Goal: Find specific fact: Find specific fact

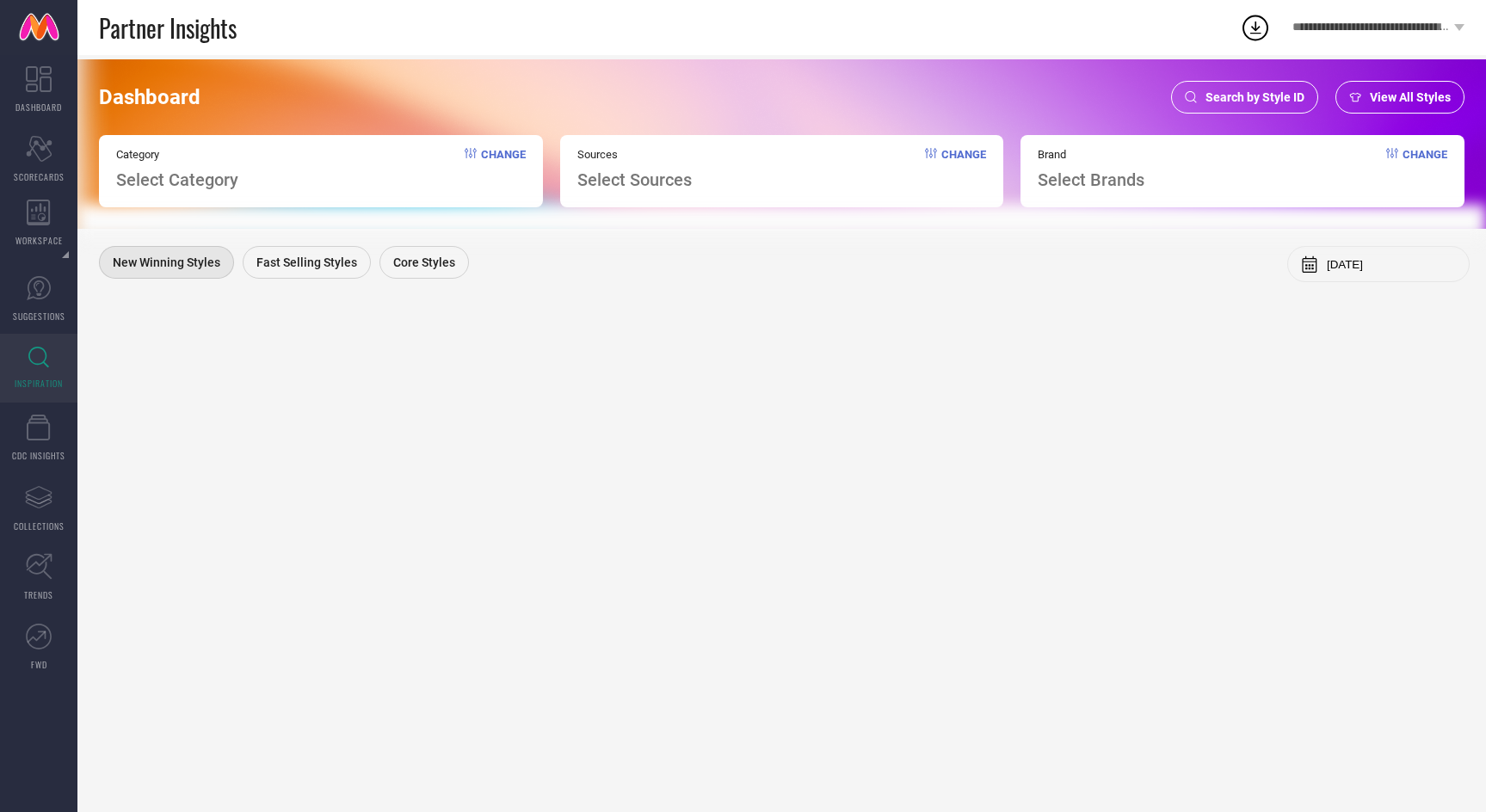
click at [1212, 100] on span "Search by Style ID" at bounding box center [1255, 96] width 99 height 13
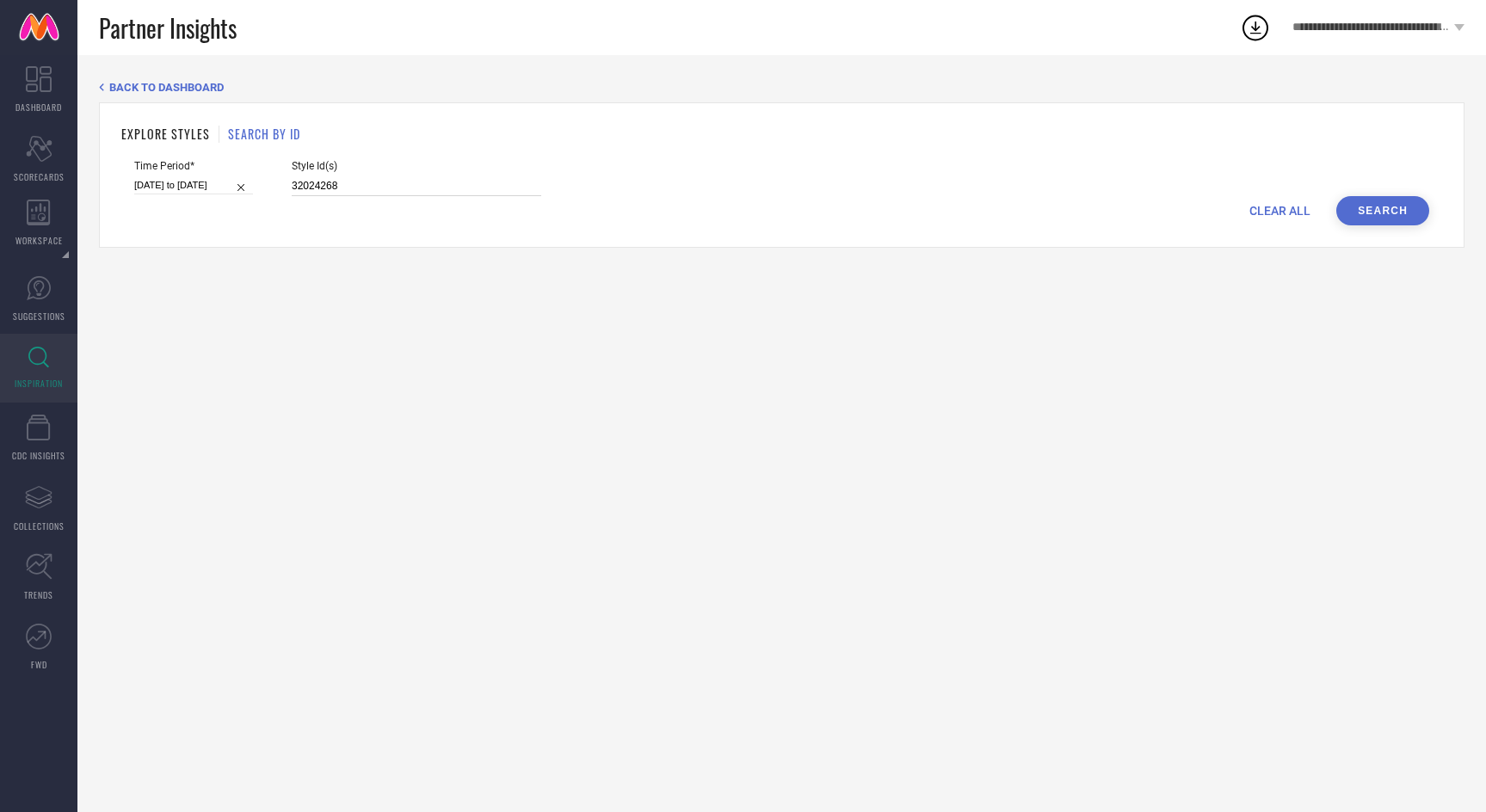
drag, startPoint x: 333, startPoint y: 186, endPoint x: 240, endPoint y: 183, distance: 93.0
click at [240, 183] on div "Time Period* [DATE] to [DATE] Style Id(s) 32024268" at bounding box center [781, 178] width 1295 height 36
paste input "10158661 11139074 11293708 15056152 16679556 16679586 19005206 19005232 1964615…"
type input "10158661 11139074 11293708 15056152 16679556 16679586 19005206 19005232 1964615…"
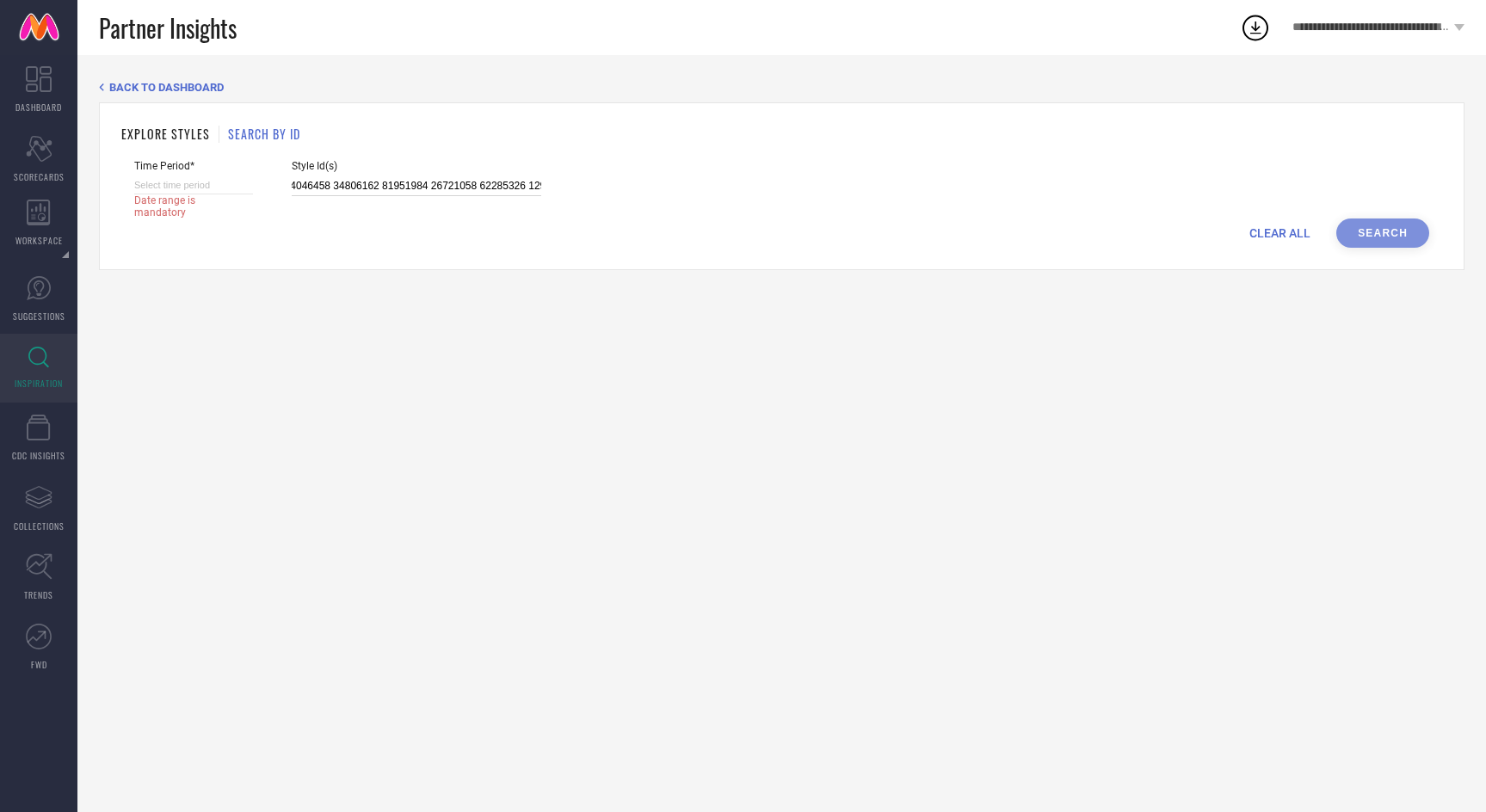
type input "10158661 11139074 11293708 15056152 16679556 16679586 19005206 19005232 1964615…"
click at [297, 306] on div "BACK TO DASHBOARD EXPLORE STYLES SEARCH BY ID Time Period* Date range is mandat…" at bounding box center [782, 433] width 1408 height 757
drag, startPoint x: 276, startPoint y: 189, endPoint x: 845, endPoint y: 240, distance: 571.3
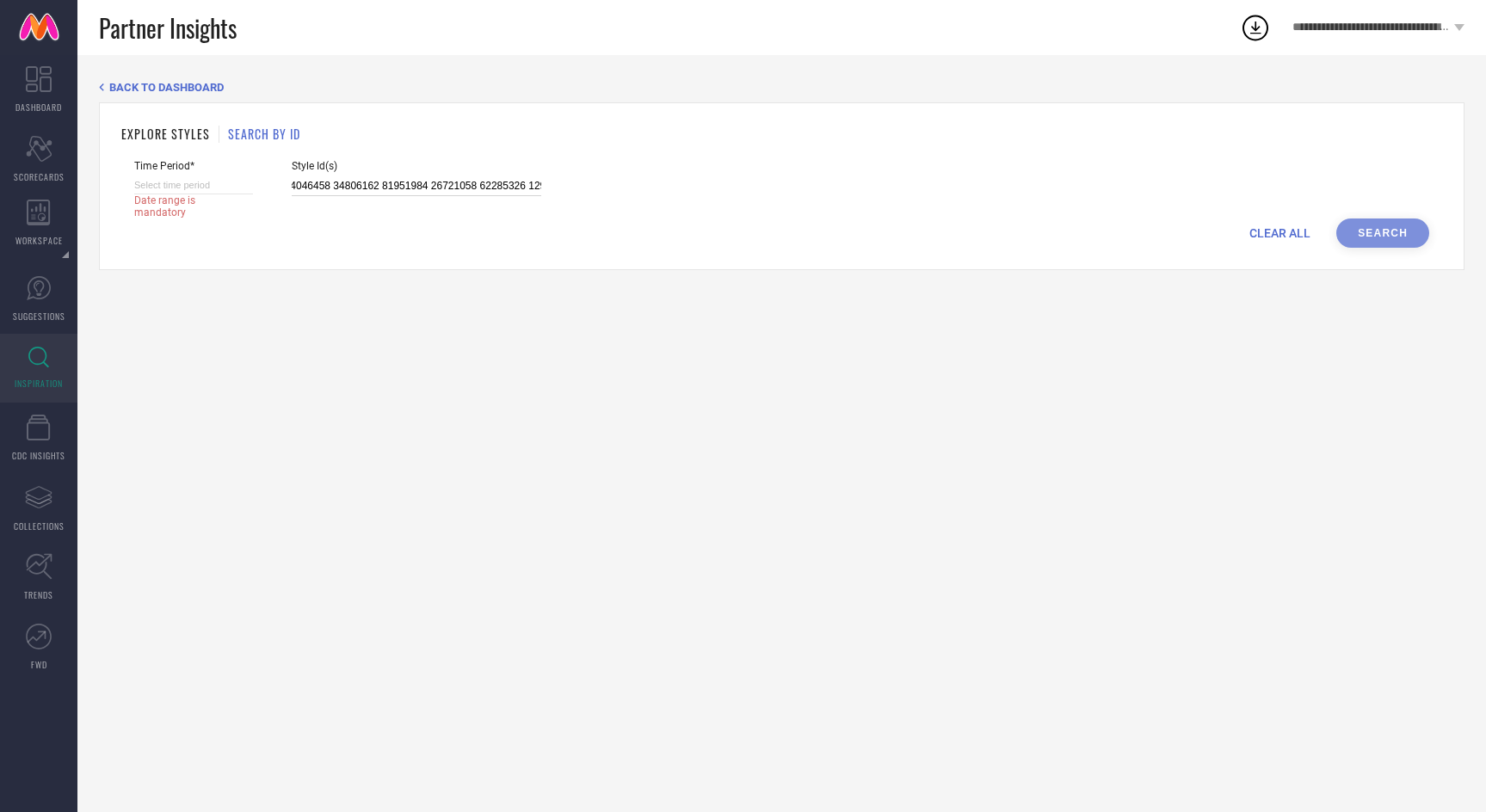
click at [845, 240] on form "Time Period* Date range is mandatory Style Id(s) CLEAR ALL Search" at bounding box center [782, 204] width 1321 height 88
paste input "10158661 11139074 11293708 15056152 16679556 16679586 19005206 19005232 1964615…"
type input "10158661 11139074 11293708 15056152 16679556 16679586 19005206 19005232 1964615…"
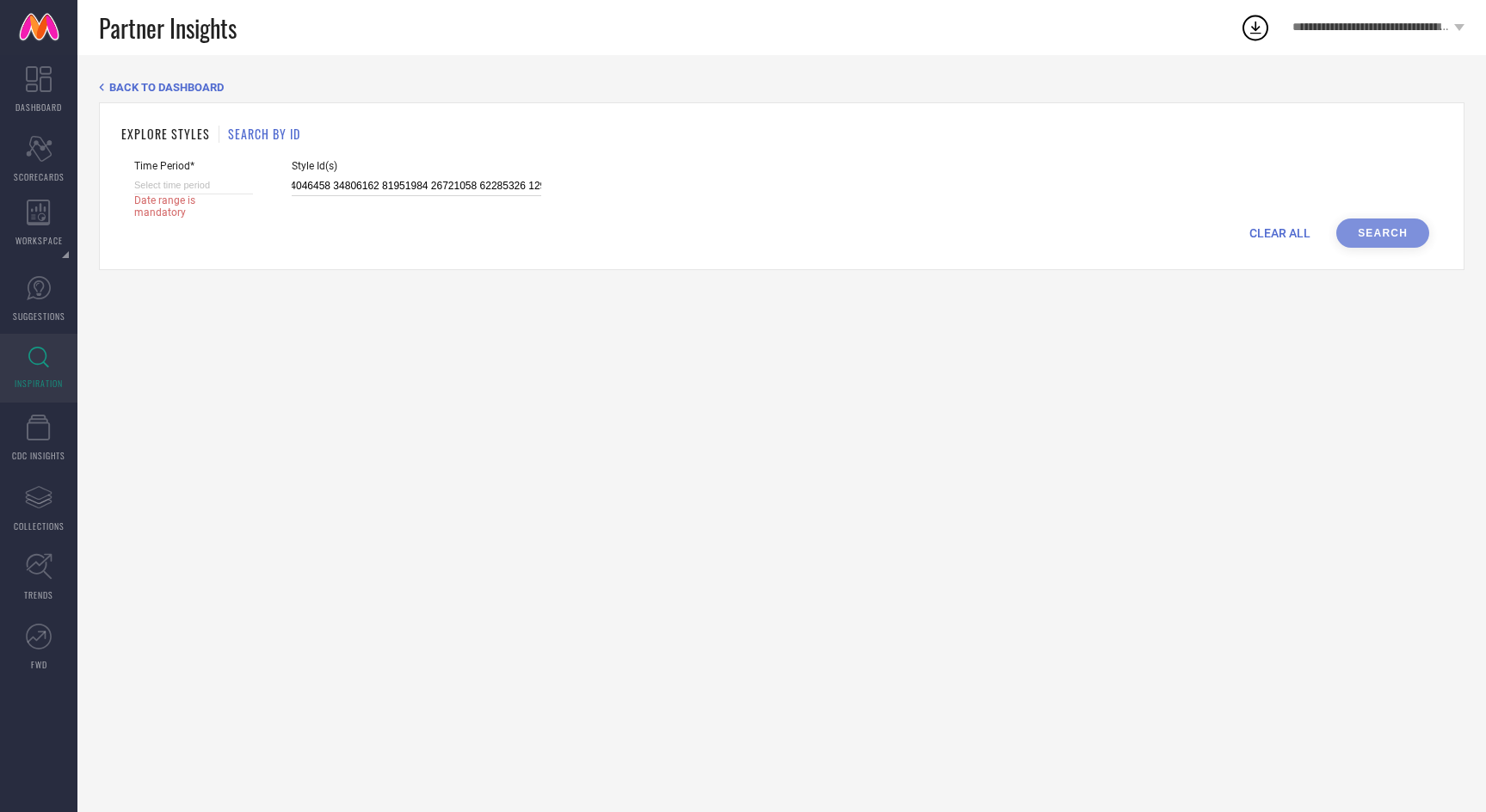
select select "7"
select select "2025"
select select "8"
select select "2025"
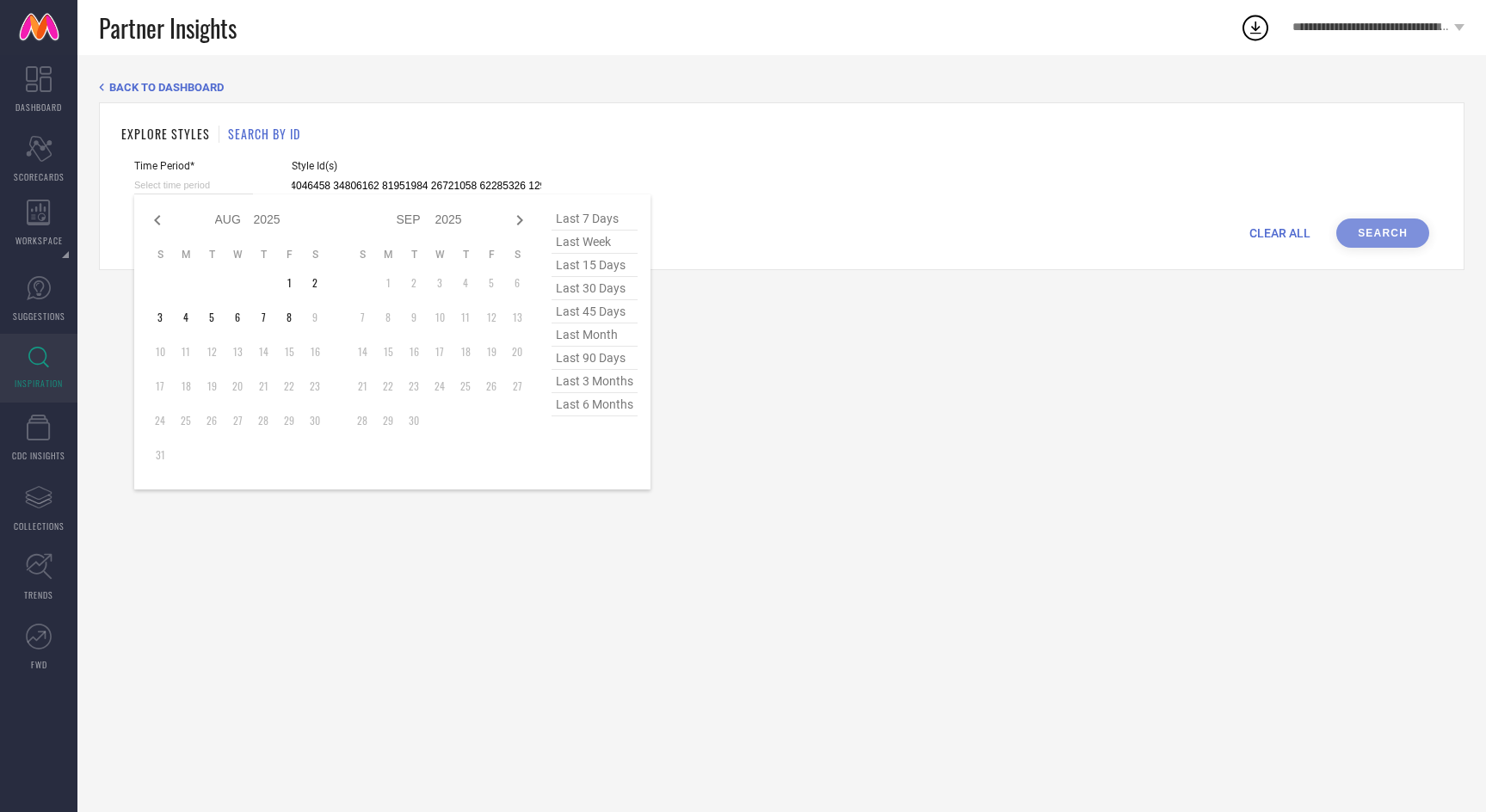
click at [195, 182] on input at bounding box center [193, 185] width 119 height 18
click at [609, 316] on span "last 45 days" at bounding box center [594, 312] width 86 height 23
type input "[DATE] to [DATE]"
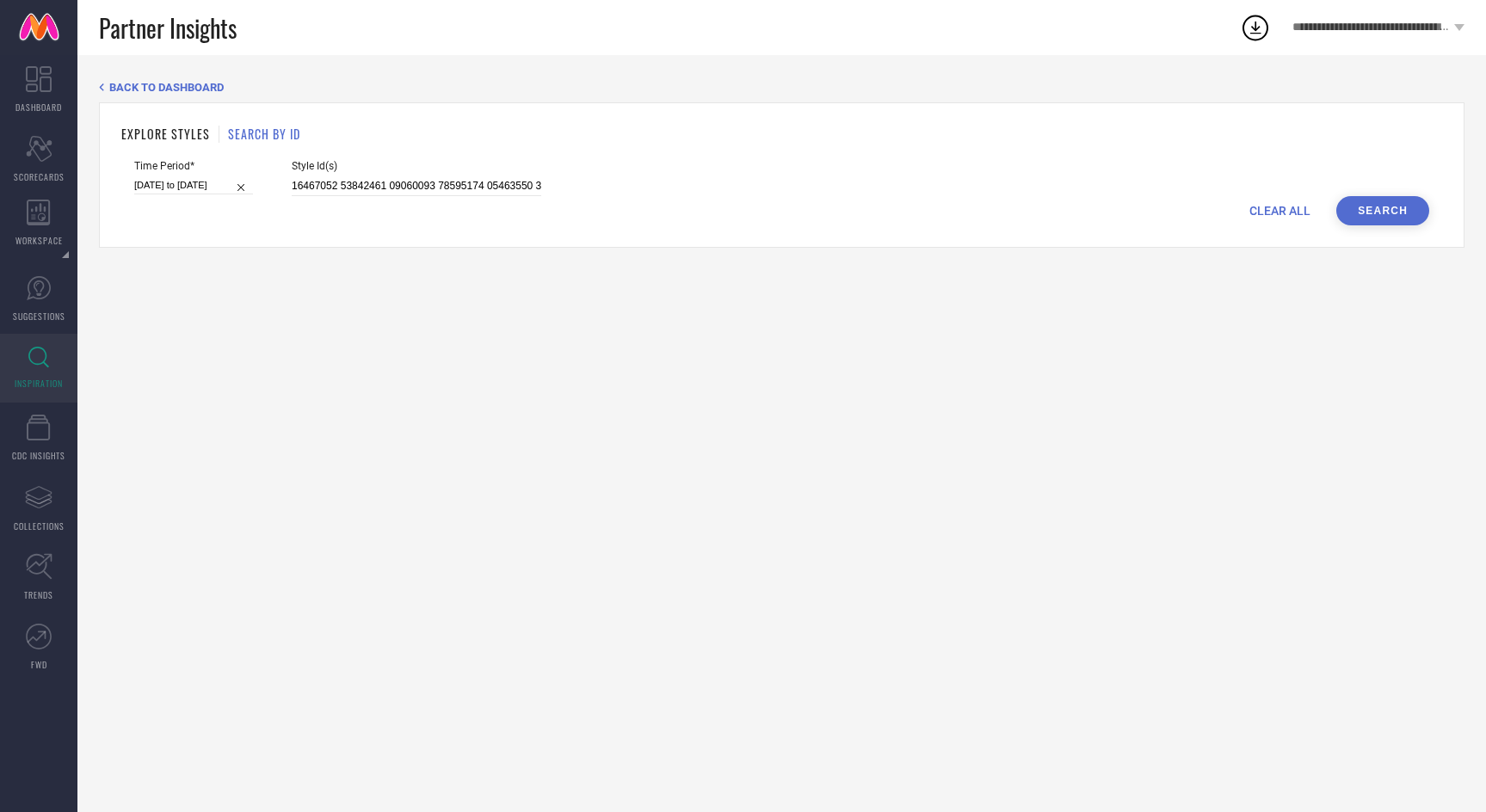
click at [1393, 207] on button "Search" at bounding box center [1382, 211] width 93 height 29
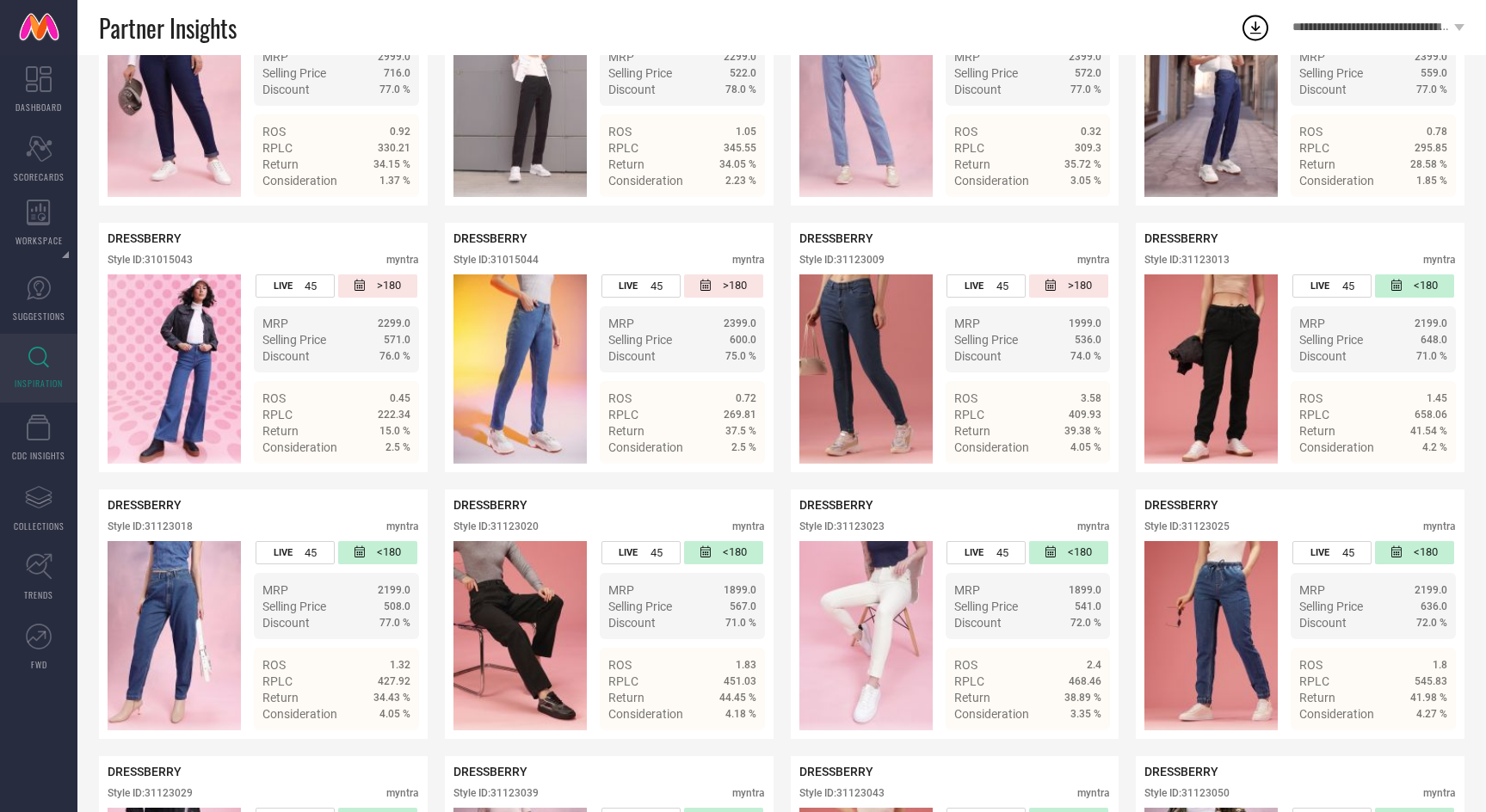
scroll to position [5923, 0]
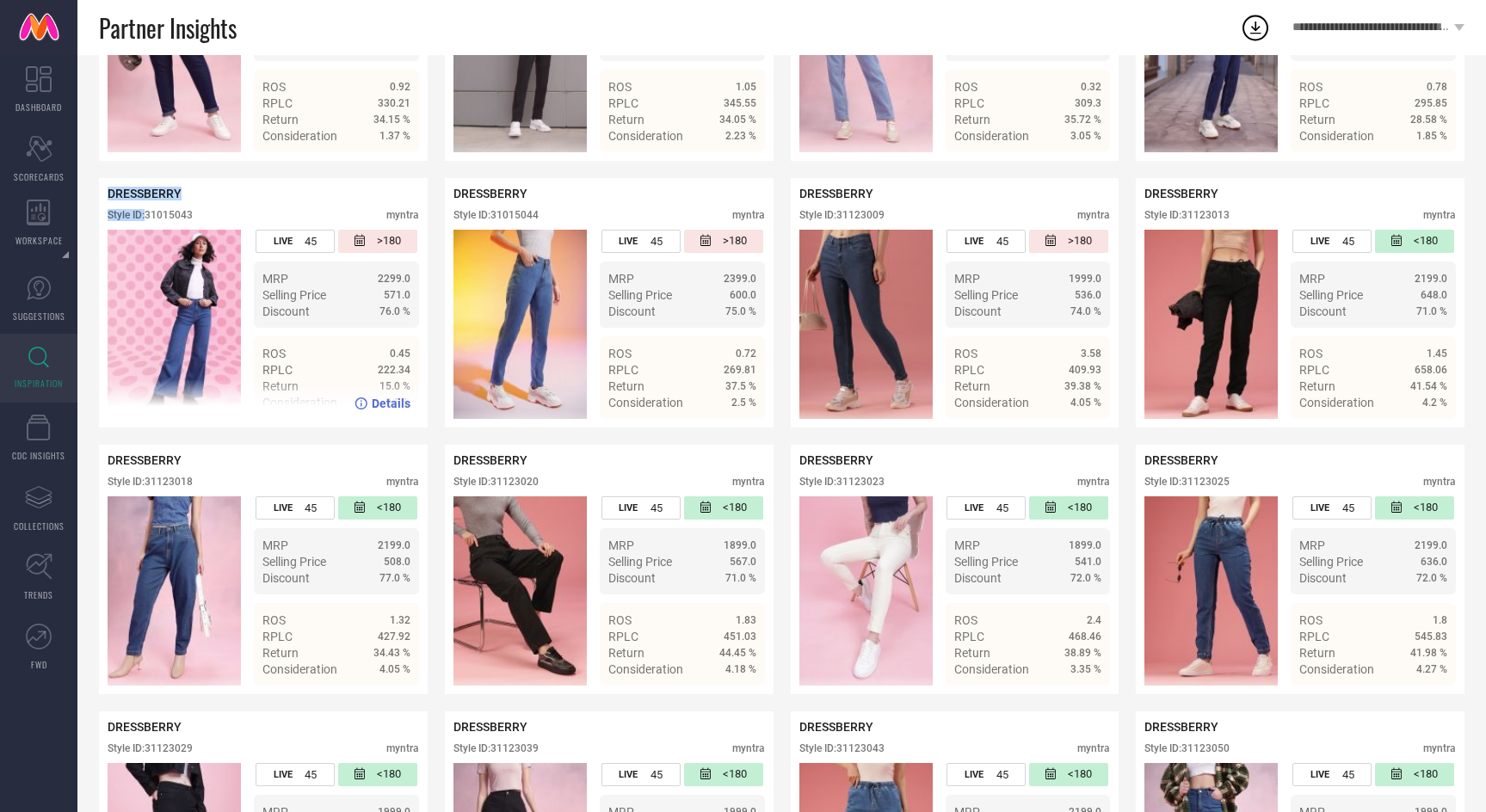
drag, startPoint x: 146, startPoint y: 224, endPoint x: 304, endPoint y: 192, distance: 161.2
click at [304, 192] on div "DRESSBERRY Style ID: 31015043 myntra LIVE 45 >180 MRP 2299.0 Selling Price 571.…" at bounding box center [264, 302] width 329 height 249
click at [161, 221] on div "Style ID: 31015043" at bounding box center [149, 214] width 85 height 12
drag, startPoint x: 147, startPoint y: 224, endPoint x: 329, endPoint y: 233, distance: 182.2
click at [329, 230] on div "Style ID: 31015043 myntra" at bounding box center [263, 219] width 312 height 21
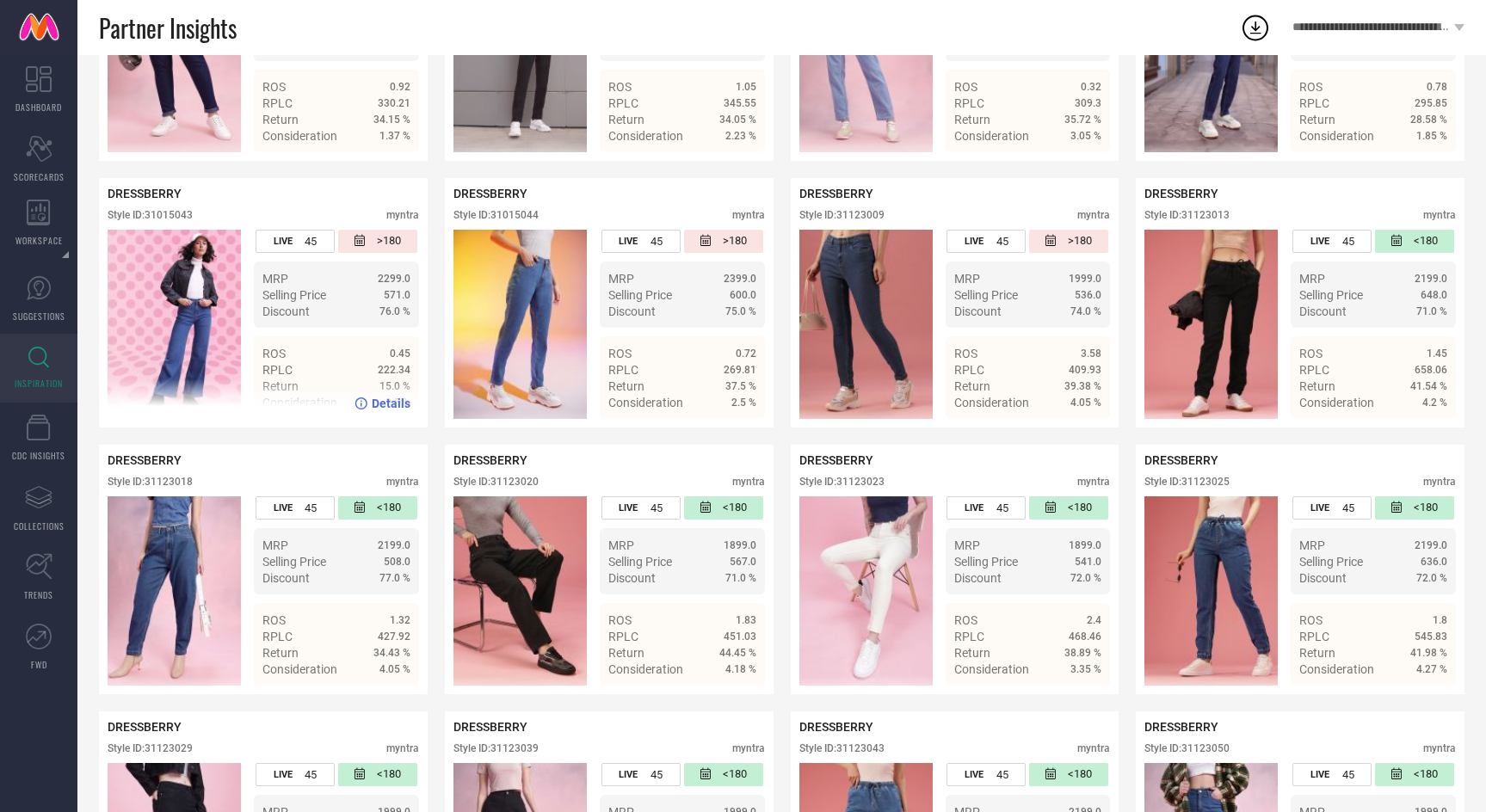
click at [290, 222] on div "Style ID: 31015043 myntra" at bounding box center [263, 219] width 312 height 21
drag, startPoint x: 148, startPoint y: 222, endPoint x: 200, endPoint y: 223, distance: 52.0
click at [200, 223] on div "Style ID: 31015043 myntra" at bounding box center [263, 219] width 312 height 21
copy div "31015043"
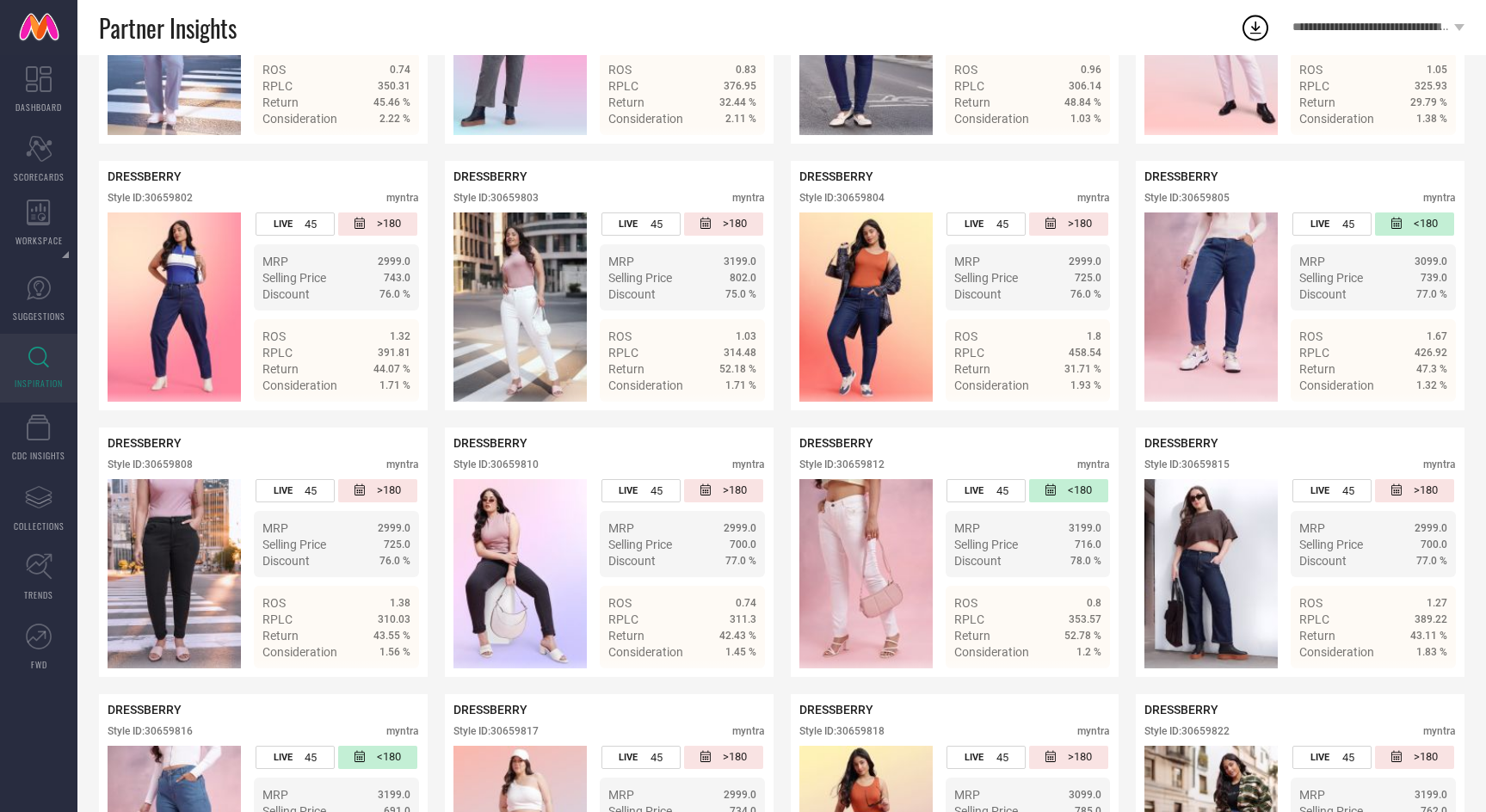
scroll to position [4853, 0]
